Goal: Task Accomplishment & Management: Manage account settings

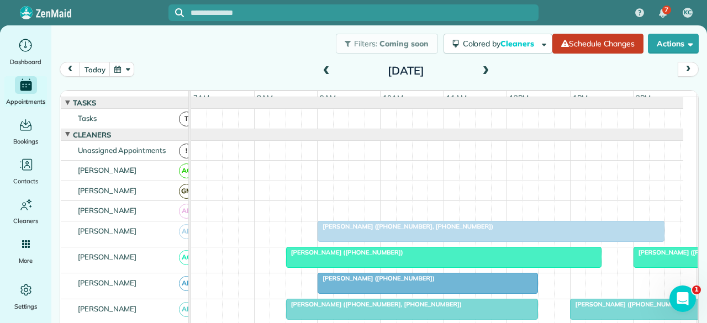
click at [324, 67] on span at bounding box center [327, 71] width 12 height 10
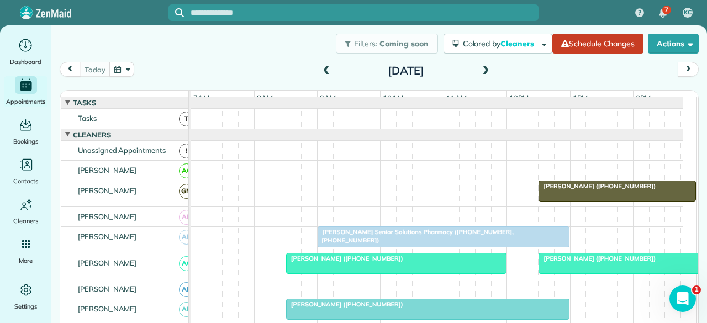
click at [354, 238] on span "[PERSON_NAME] Senior Solutions Pharmacy ([PHONE_NUMBER], [PHONE_NUMBER])" at bounding box center [415, 235] width 197 height 15
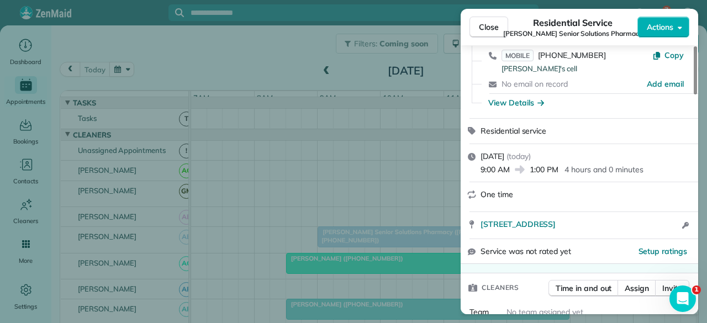
scroll to position [166, 0]
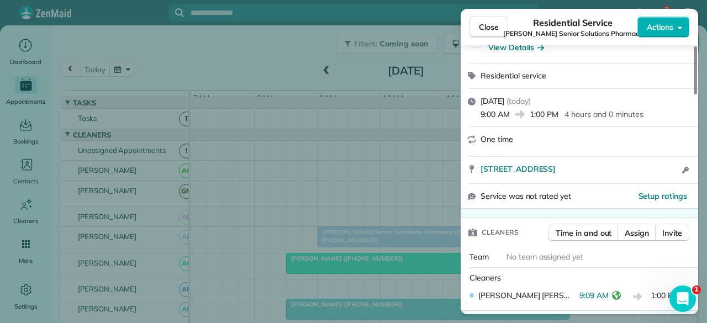
drag, startPoint x: 485, startPoint y: 26, endPoint x: 480, endPoint y: 74, distance: 47.9
click at [485, 26] on span "Close" at bounding box center [489, 27] width 20 height 11
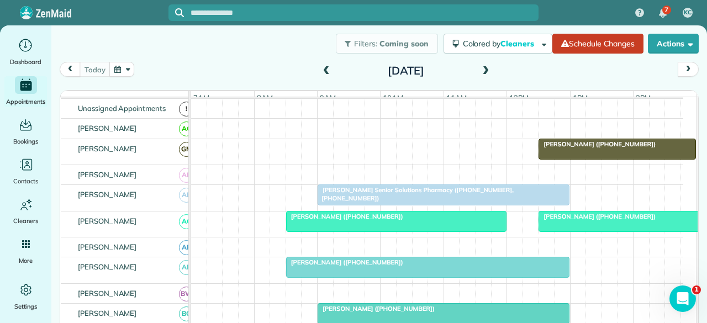
scroll to position [55, 0]
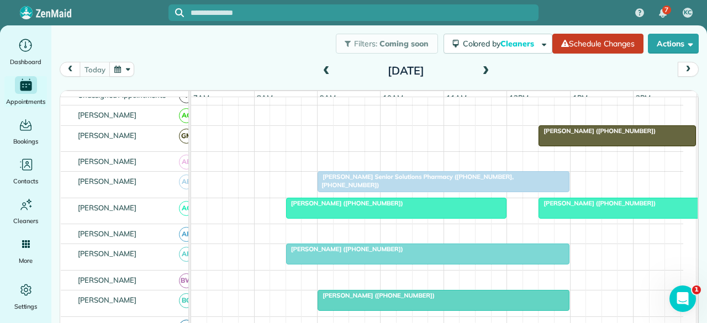
click at [345, 218] on div at bounding box center [396, 208] width 219 height 20
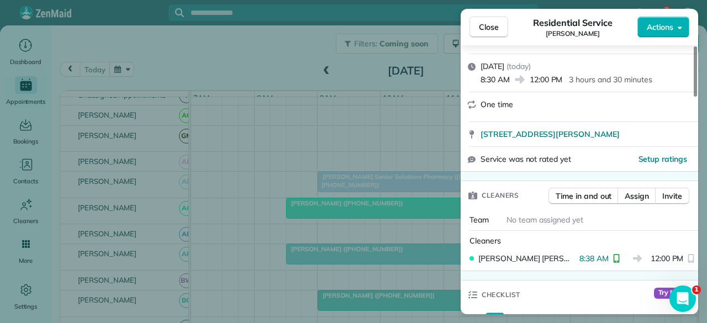
scroll to position [221, 0]
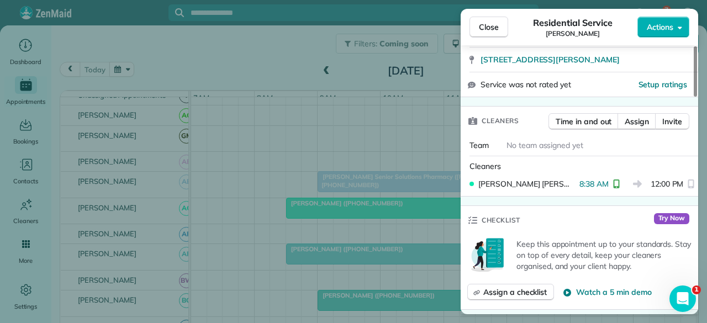
click at [493, 29] on span "Close" at bounding box center [489, 27] width 20 height 11
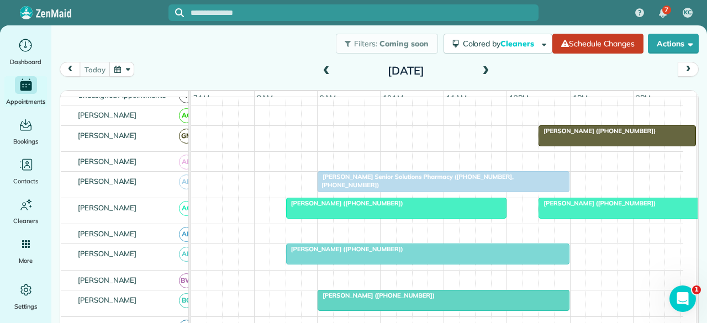
click at [314, 253] on span "[PERSON_NAME] ([PHONE_NUMBER])" at bounding box center [345, 249] width 118 height 8
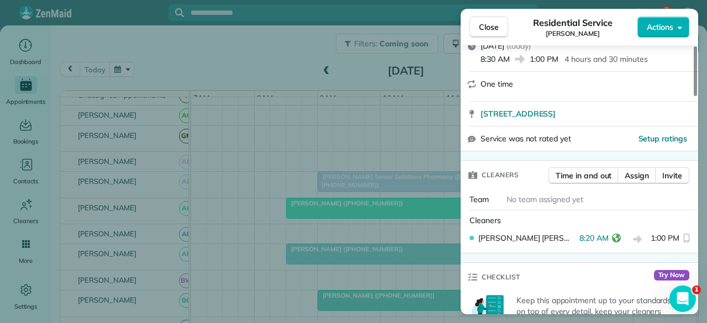
scroll to position [221, 0]
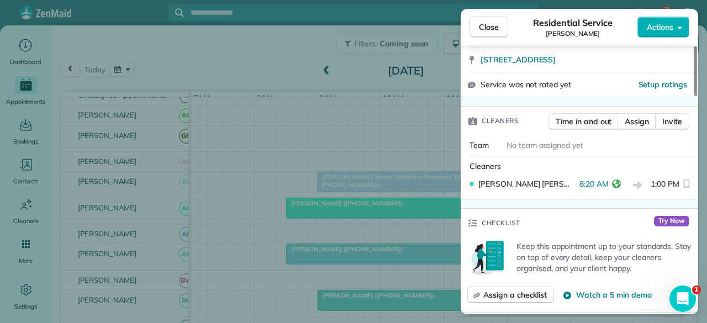
drag, startPoint x: 491, startPoint y: 25, endPoint x: 476, endPoint y: 62, distance: 39.2
click at [491, 25] on span "Close" at bounding box center [489, 27] width 20 height 11
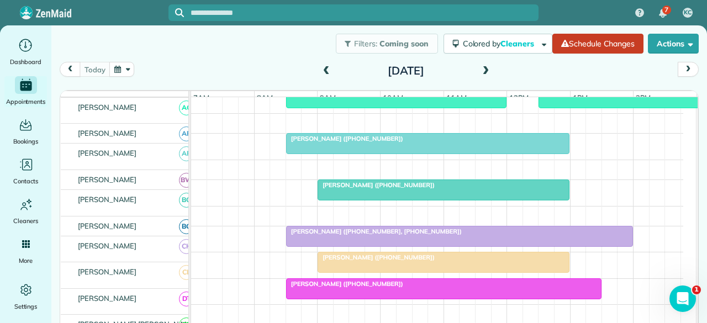
scroll to position [166, 0]
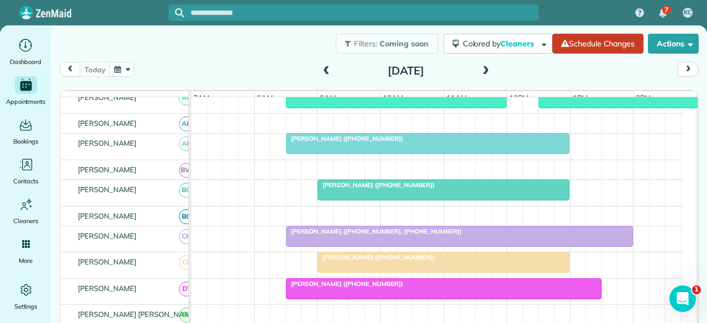
click at [343, 189] on span "[PERSON_NAME] ([PHONE_NUMBER])" at bounding box center [376, 185] width 118 height 8
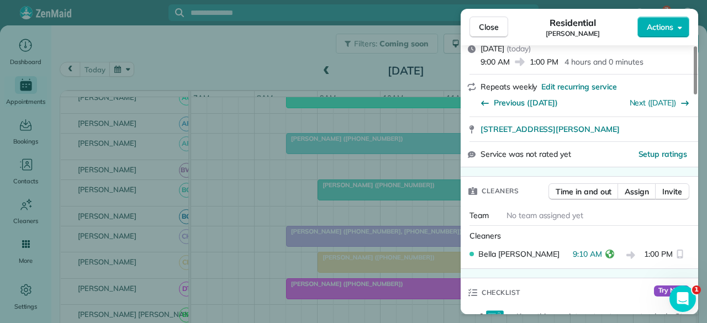
scroll to position [166, 0]
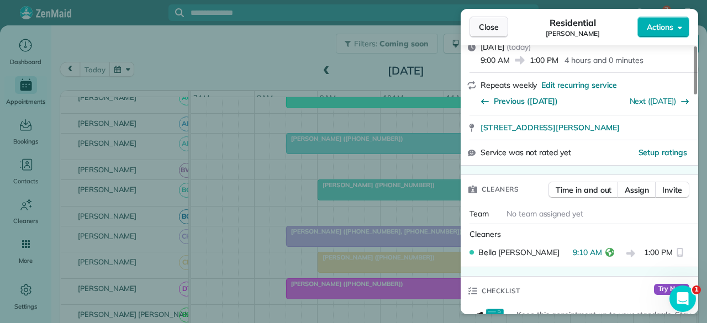
click at [492, 26] on span "Close" at bounding box center [489, 27] width 20 height 11
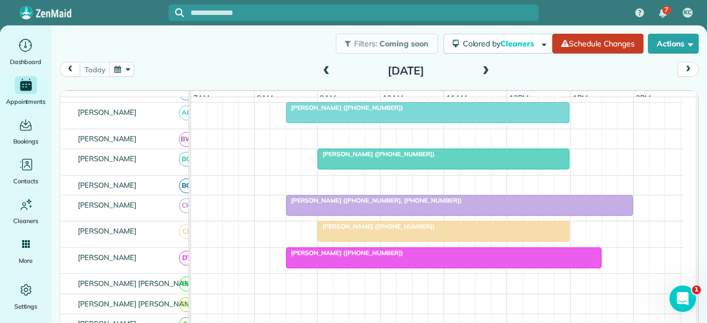
scroll to position [221, 0]
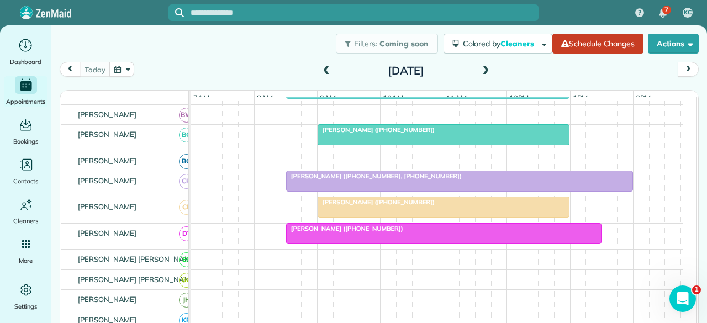
click at [337, 179] on span "[PERSON_NAME] ([PHONE_NUMBER], [PHONE_NUMBER])" at bounding box center [374, 176] width 177 height 8
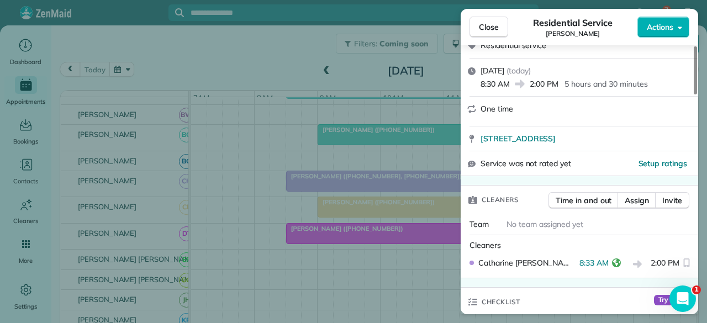
scroll to position [221, 0]
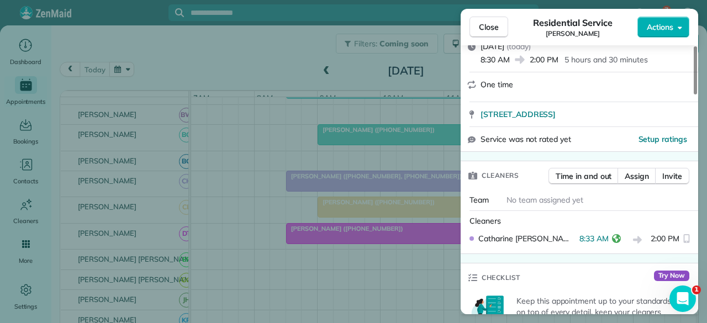
drag, startPoint x: 497, startPoint y: 28, endPoint x: 486, endPoint y: 54, distance: 27.9
click at [497, 28] on span "Close" at bounding box center [489, 27] width 20 height 11
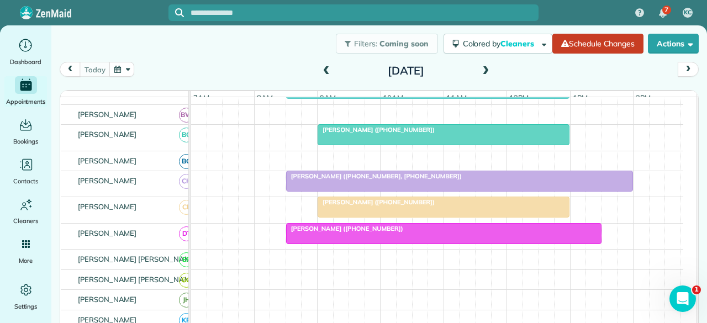
click at [359, 216] on div at bounding box center [443, 207] width 251 height 20
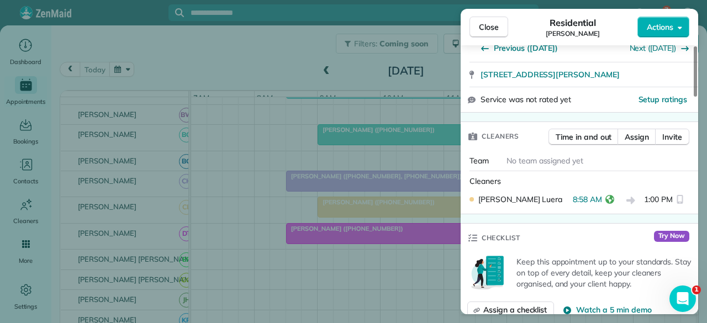
scroll to position [221, 0]
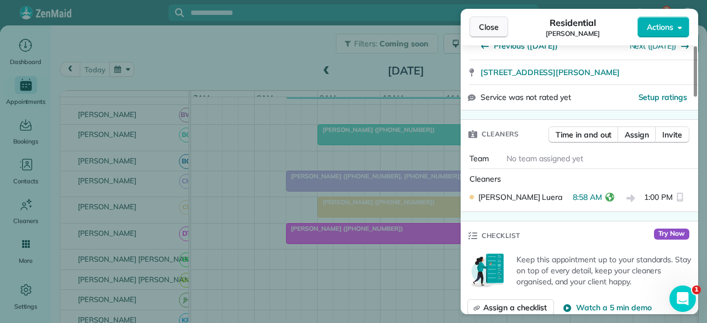
click at [481, 26] on span "Close" at bounding box center [489, 27] width 20 height 11
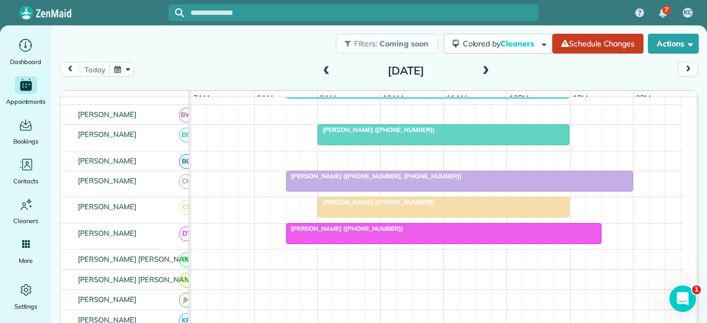
click at [345, 217] on div at bounding box center [443, 207] width 251 height 20
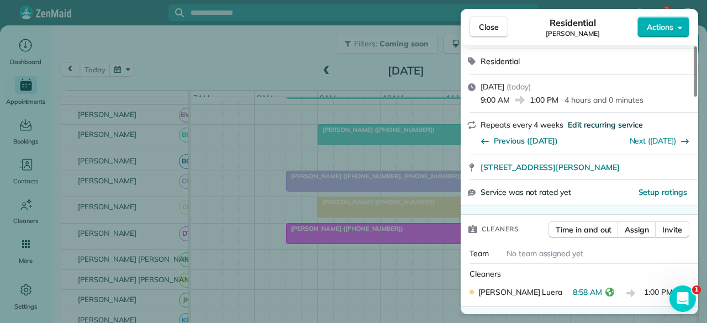
scroll to position [221, 0]
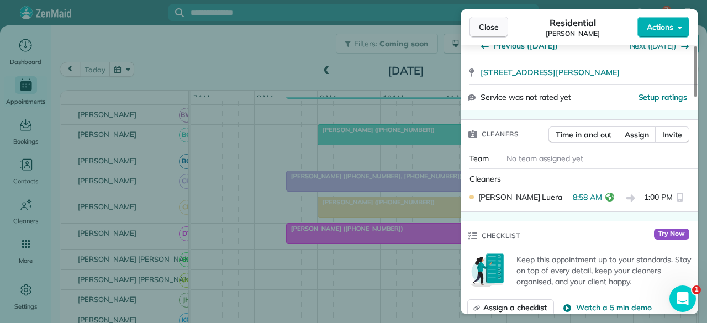
click at [484, 29] on span "Close" at bounding box center [489, 27] width 20 height 11
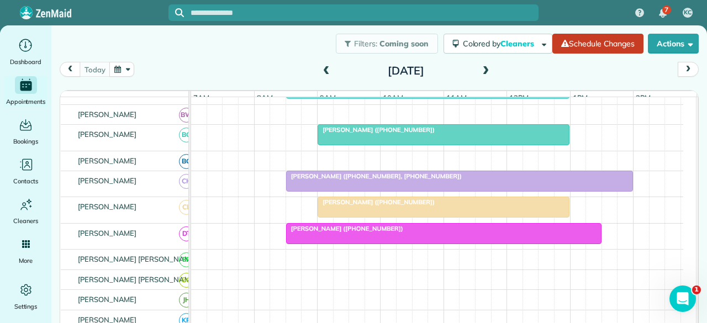
click at [339, 239] on div at bounding box center [444, 234] width 314 height 20
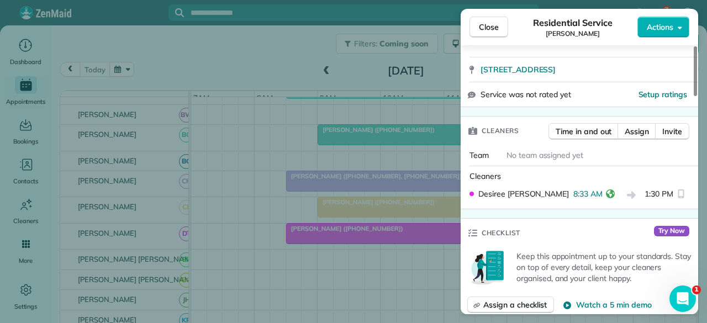
scroll to position [221, 0]
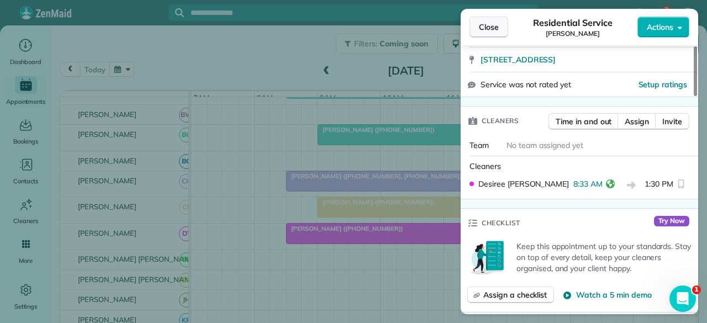
click at [487, 24] on span "Close" at bounding box center [489, 27] width 20 height 11
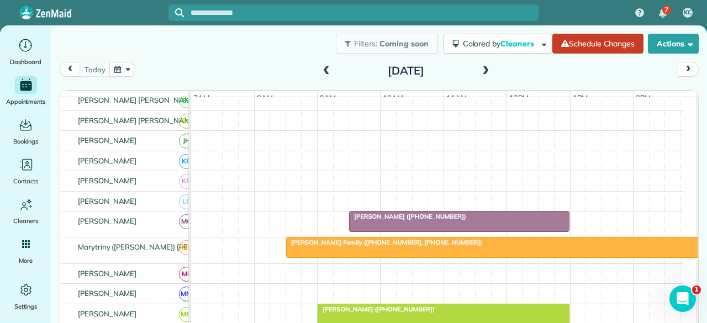
scroll to position [332, 0]
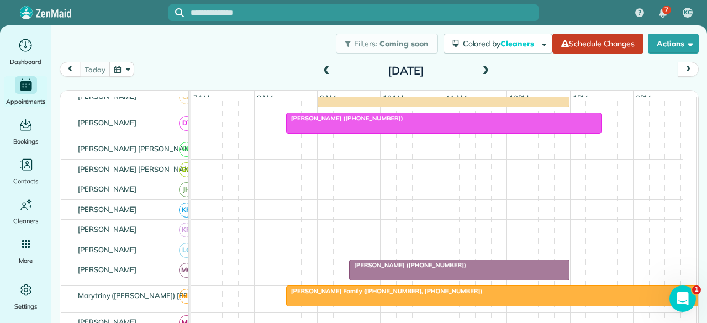
click at [380, 269] on span "[PERSON_NAME] ([PHONE_NUMBER])" at bounding box center [408, 265] width 118 height 8
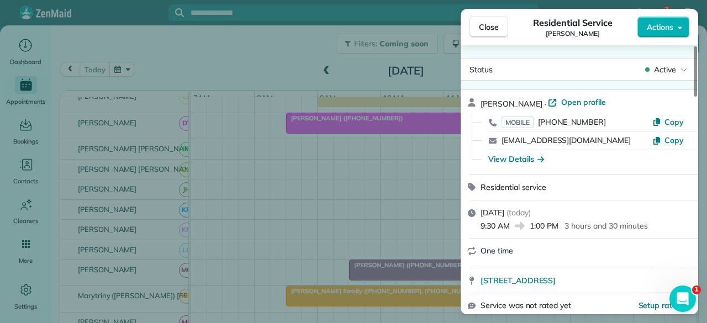
scroll to position [221, 0]
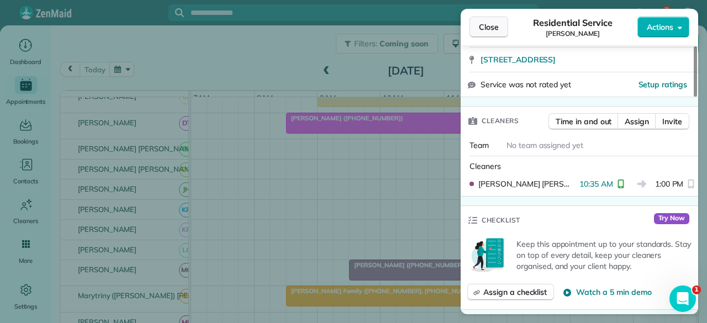
click at [491, 23] on span "Close" at bounding box center [489, 27] width 20 height 11
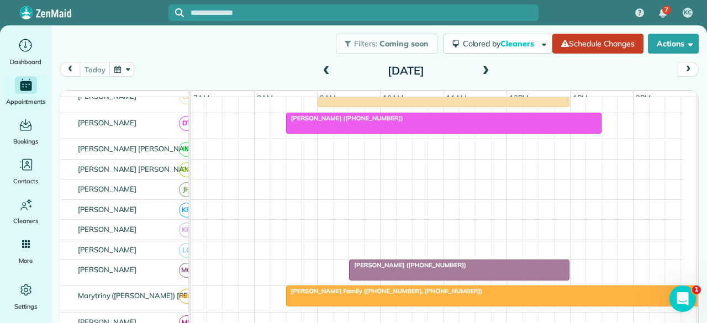
click at [390, 269] on span "[PERSON_NAME] ([PHONE_NUMBER])" at bounding box center [408, 265] width 118 height 8
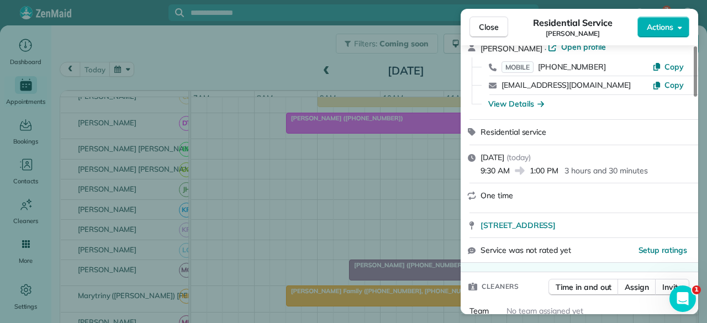
scroll to position [276, 0]
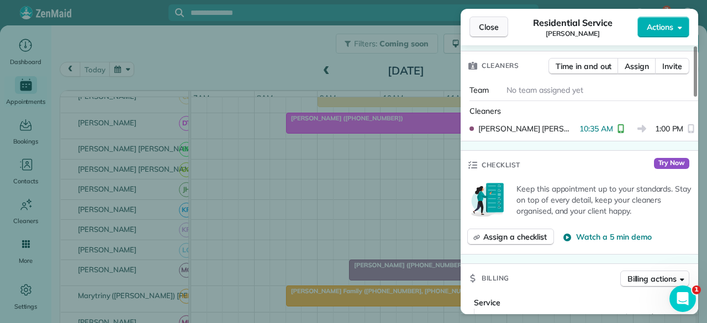
click at [486, 26] on span "Close" at bounding box center [489, 27] width 20 height 11
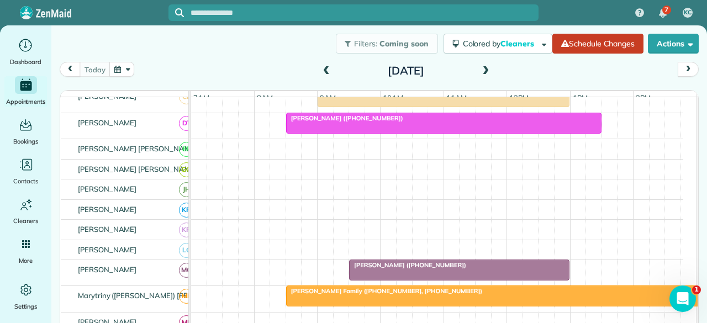
click at [356, 295] on span "[PERSON_NAME] Family ([PHONE_NUMBER], [PHONE_NUMBER])" at bounding box center [385, 291] width 198 height 8
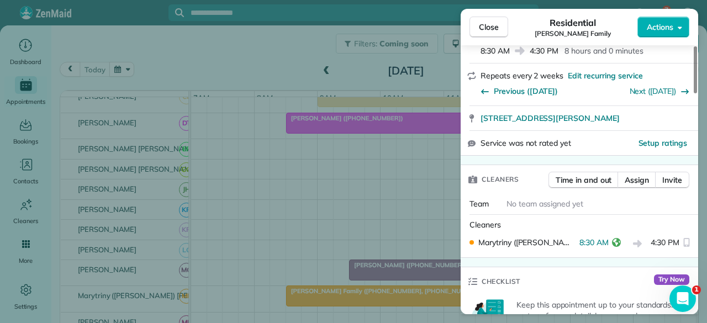
scroll to position [221, 0]
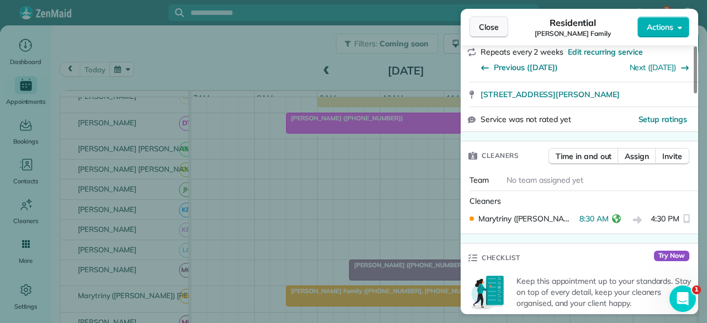
click at [495, 26] on span "Close" at bounding box center [489, 27] width 20 height 11
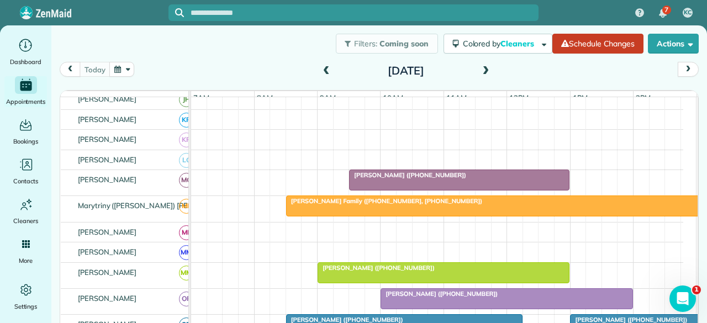
scroll to position [497, 0]
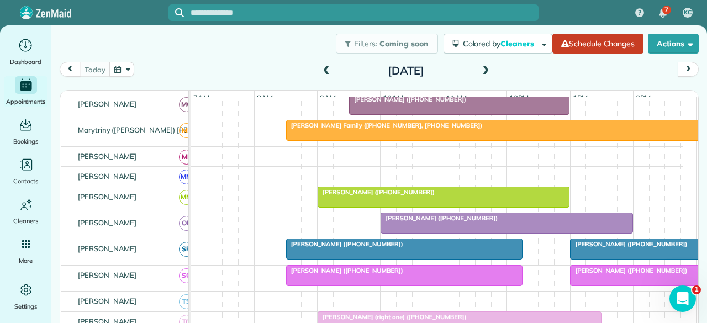
click at [349, 196] on span "[PERSON_NAME] ([PHONE_NUMBER])" at bounding box center [376, 192] width 118 height 8
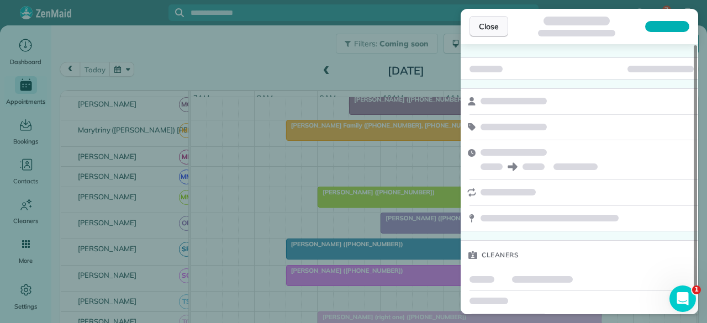
click at [495, 20] on button "Close" at bounding box center [489, 26] width 39 height 21
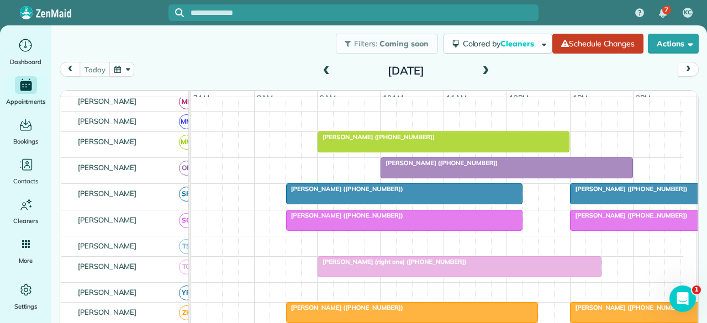
click at [422, 162] on span "[PERSON_NAME] ([PHONE_NUMBER])" at bounding box center [439, 163] width 118 height 8
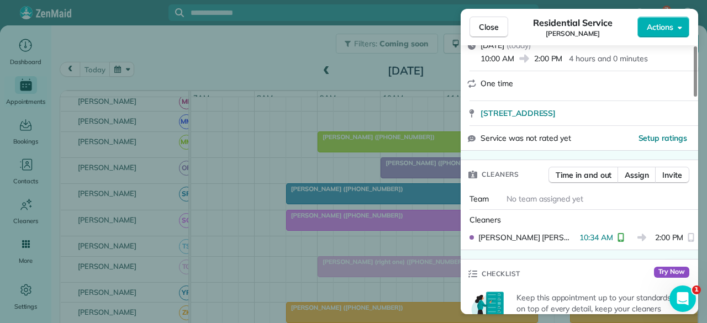
click at [487, 33] on button "Close" at bounding box center [489, 27] width 39 height 21
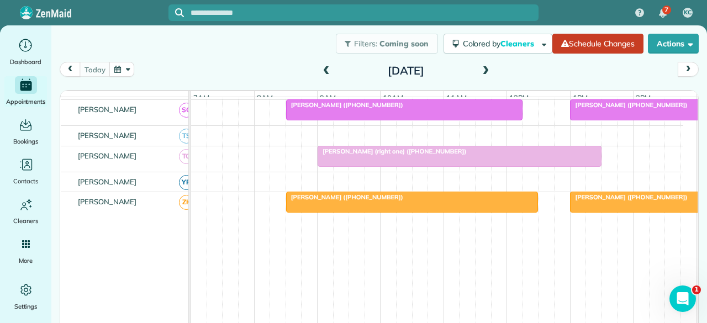
scroll to position [630, 0]
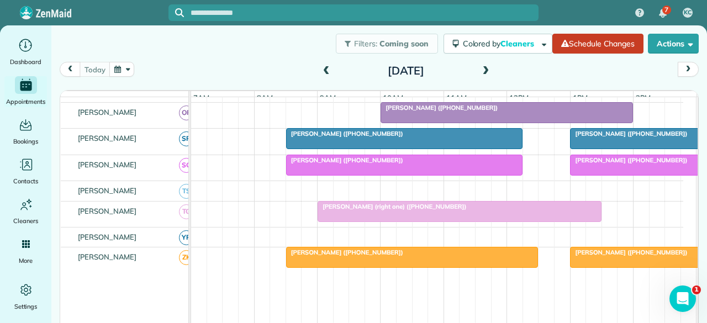
click at [320, 135] on span "[PERSON_NAME] ([PHONE_NUMBER])" at bounding box center [345, 134] width 118 height 8
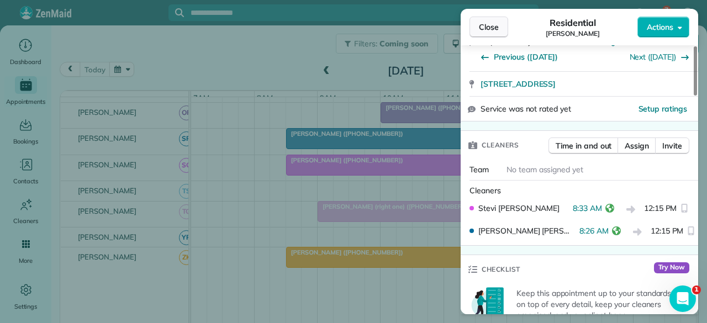
click at [484, 29] on span "Close" at bounding box center [489, 27] width 20 height 11
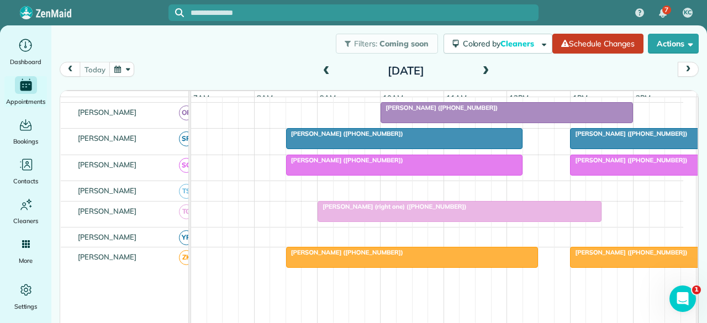
click at [333, 169] on div at bounding box center [404, 165] width 235 height 20
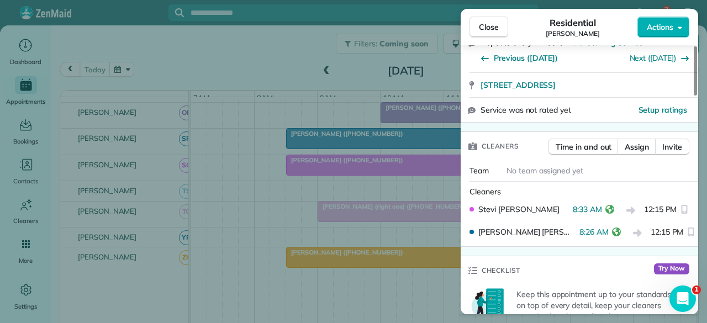
scroll to position [221, 0]
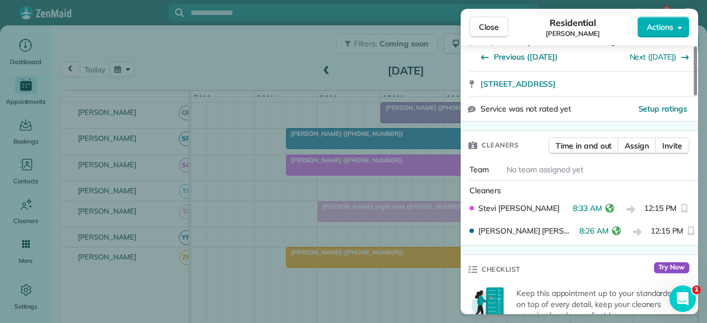
drag, startPoint x: 486, startPoint y: 27, endPoint x: 468, endPoint y: 49, distance: 28.7
click at [486, 27] on span "Close" at bounding box center [489, 27] width 20 height 11
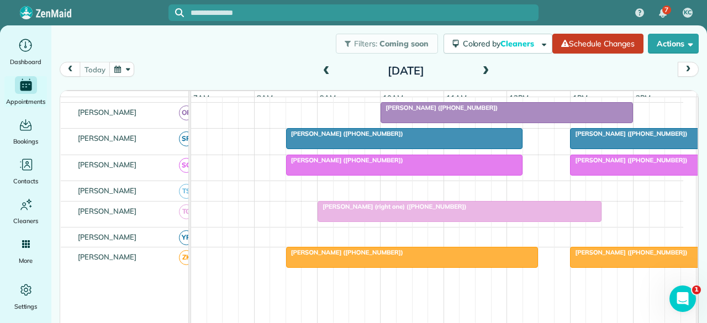
click at [332, 217] on div at bounding box center [459, 212] width 283 height 20
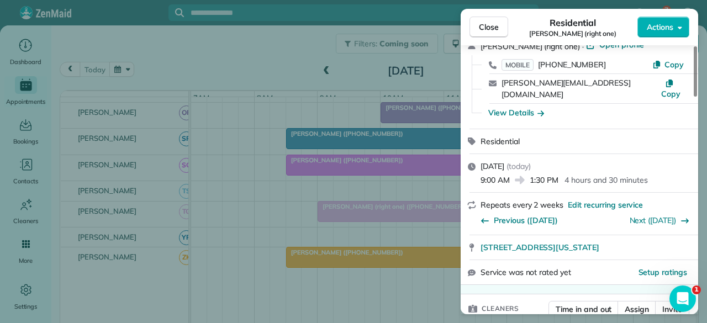
scroll to position [111, 0]
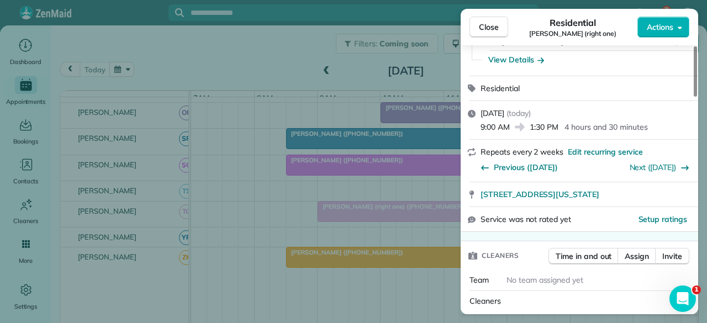
drag, startPoint x: 485, startPoint y: 25, endPoint x: 274, endPoint y: 19, distance: 210.7
click at [484, 25] on span "Close" at bounding box center [489, 27] width 20 height 11
